Goal: Task Accomplishment & Management: Complete application form

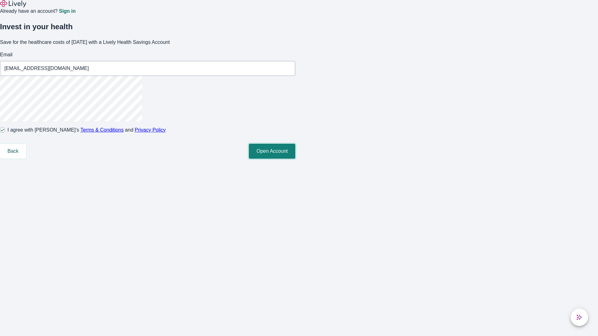
click at [295, 159] on button "Open Account" at bounding box center [272, 151] width 46 height 15
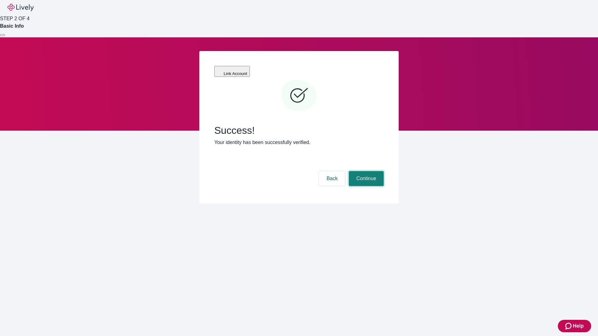
click at [365, 171] on button "Continue" at bounding box center [366, 178] width 35 height 15
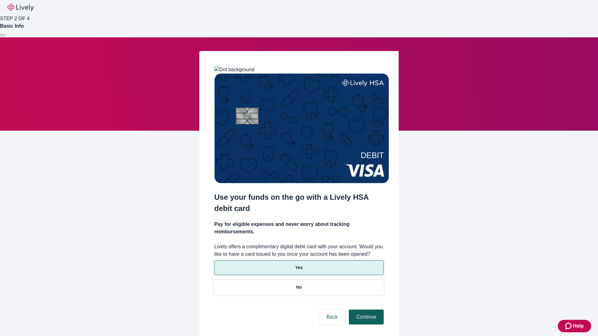
click at [299, 265] on p "Yes" at bounding box center [298, 268] width 7 height 7
click at [365, 310] on button "Continue" at bounding box center [366, 317] width 35 height 15
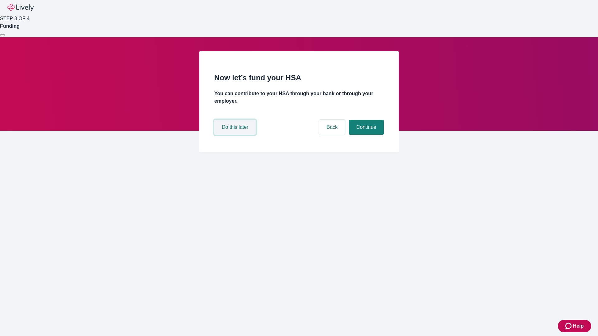
click at [236, 135] on button "Do this later" at bounding box center [234, 127] width 41 height 15
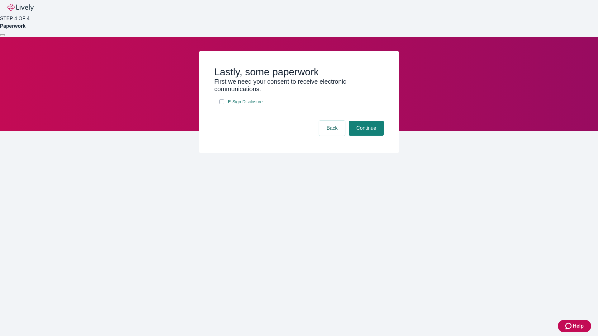
click at [222, 104] on input "E-Sign Disclosure" at bounding box center [221, 101] width 5 height 5
checkbox input "true"
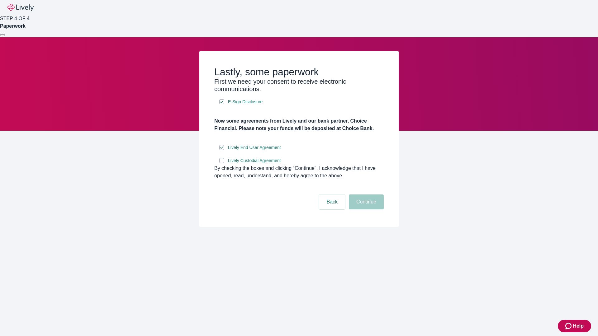
click at [222, 163] on input "Lively Custodial Agreement" at bounding box center [221, 160] width 5 height 5
checkbox input "true"
click at [365, 210] on button "Continue" at bounding box center [366, 202] width 35 height 15
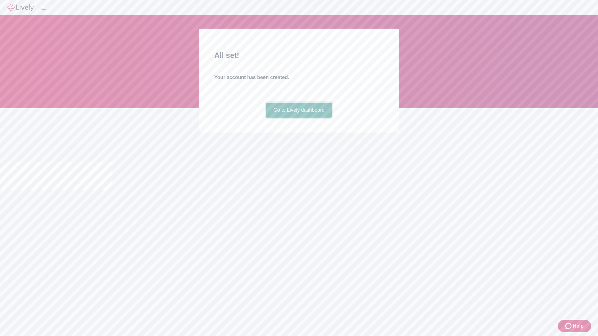
click at [299, 118] on link "Go to Lively dashboard" at bounding box center [299, 110] width 66 height 15
